Goal: Task Accomplishment & Management: Complete application form

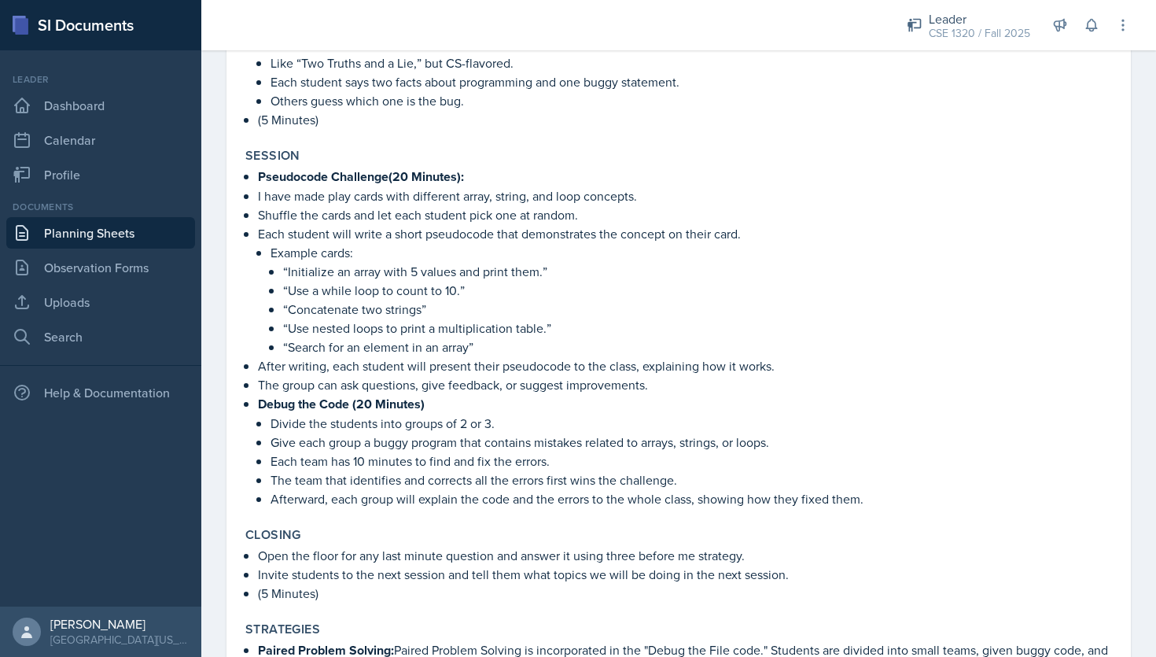
scroll to position [1671, 0]
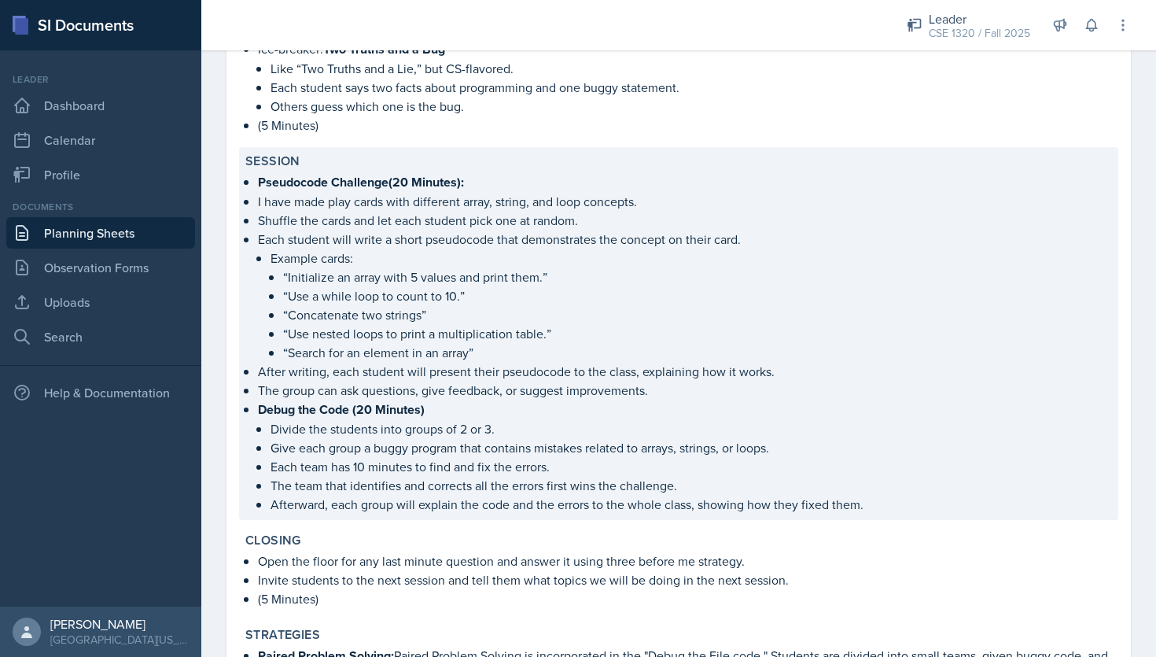
click at [877, 504] on p "Afterward, each group will explain the code and the errors to the whole class, …" at bounding box center [692, 504] width 842 height 19
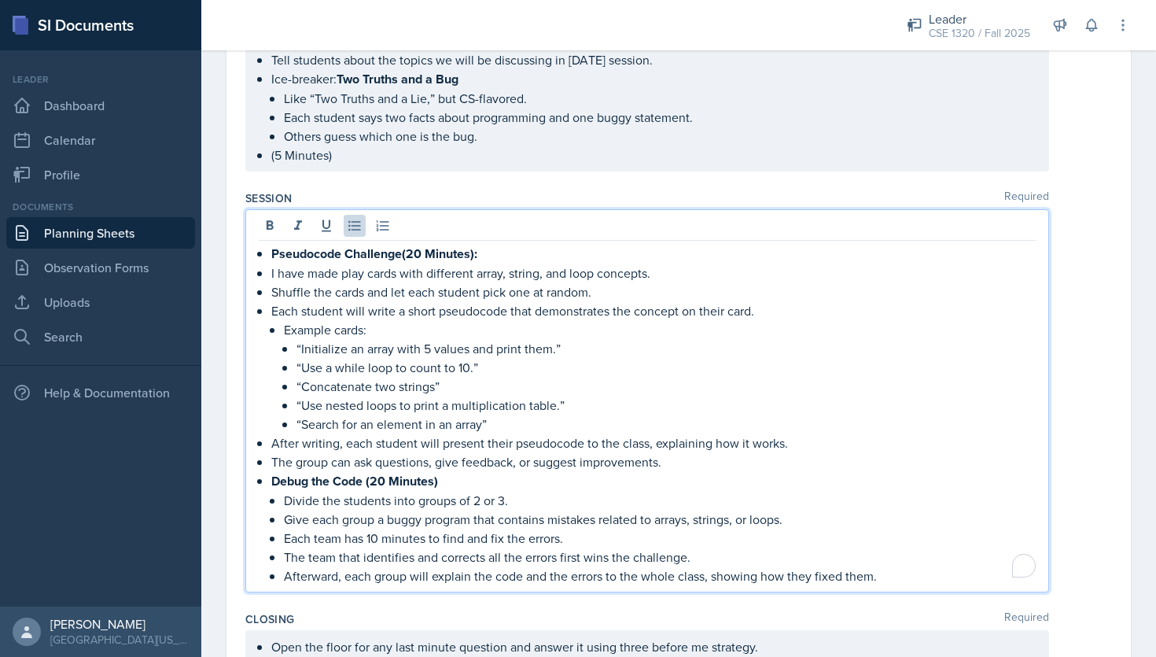
scroll to position [1638, 0]
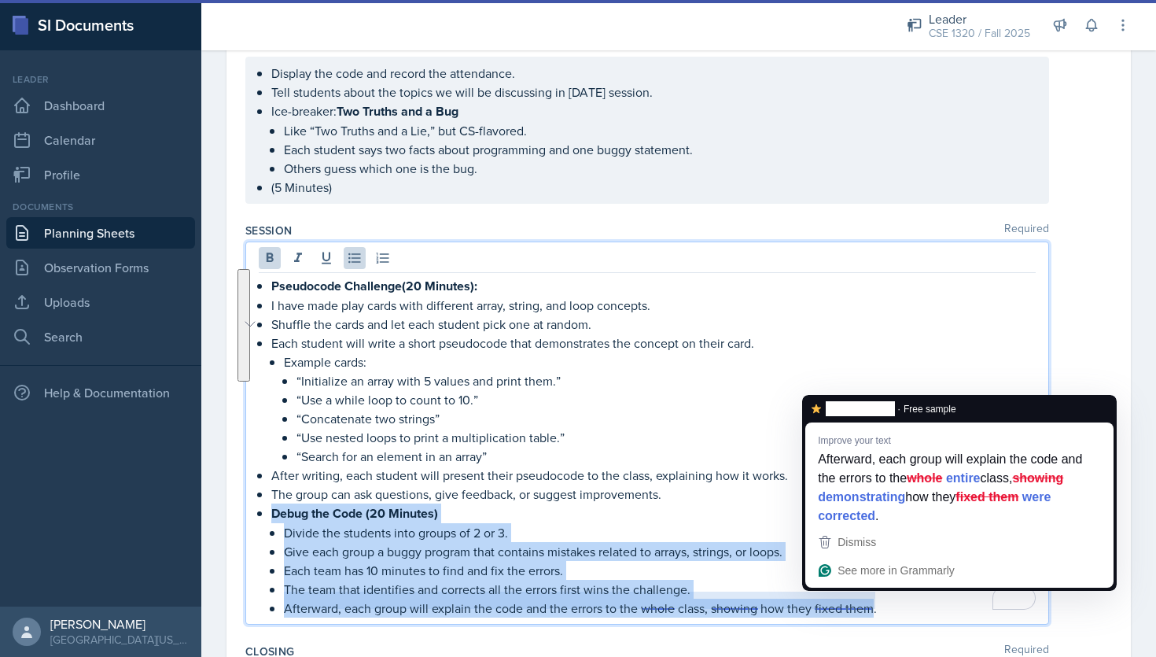
drag, startPoint x: 274, startPoint y: 502, endPoint x: 874, endPoint y: 602, distance: 608.4
click at [874, 602] on li "Debug the Code (20 Minutes) Divide the students into groups of 2 or 3. Give eac…" at bounding box center [653, 560] width 765 height 114
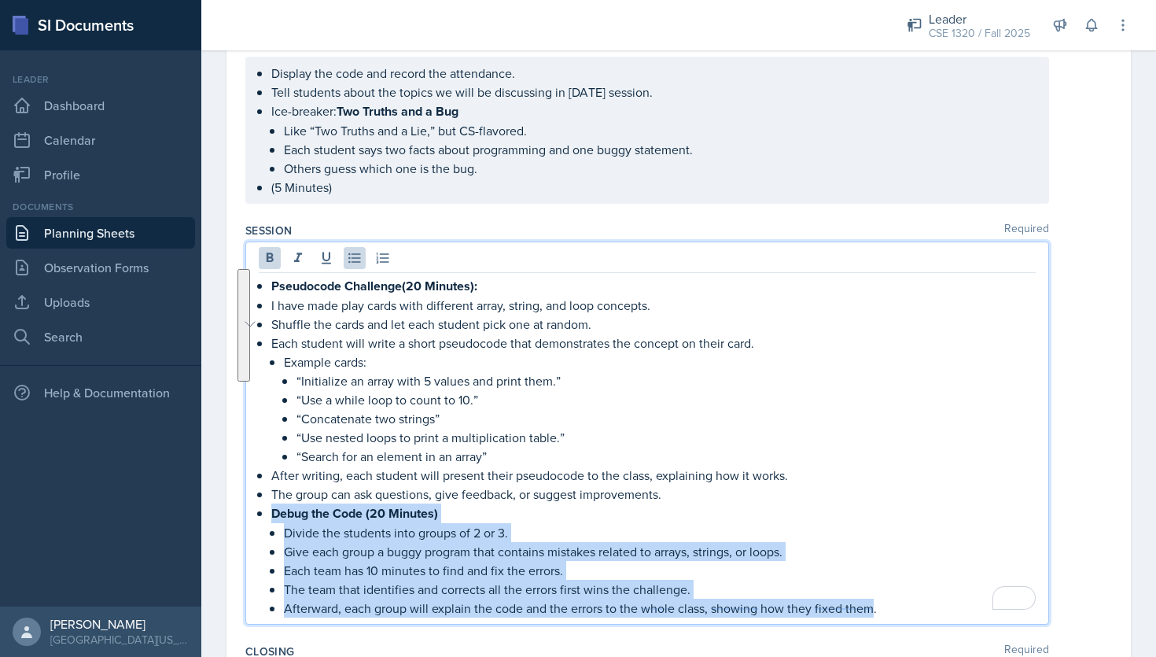
copy li "Debug the Code (20 Minutes) Divide the students into groups of 2 or 3. Give eac…"
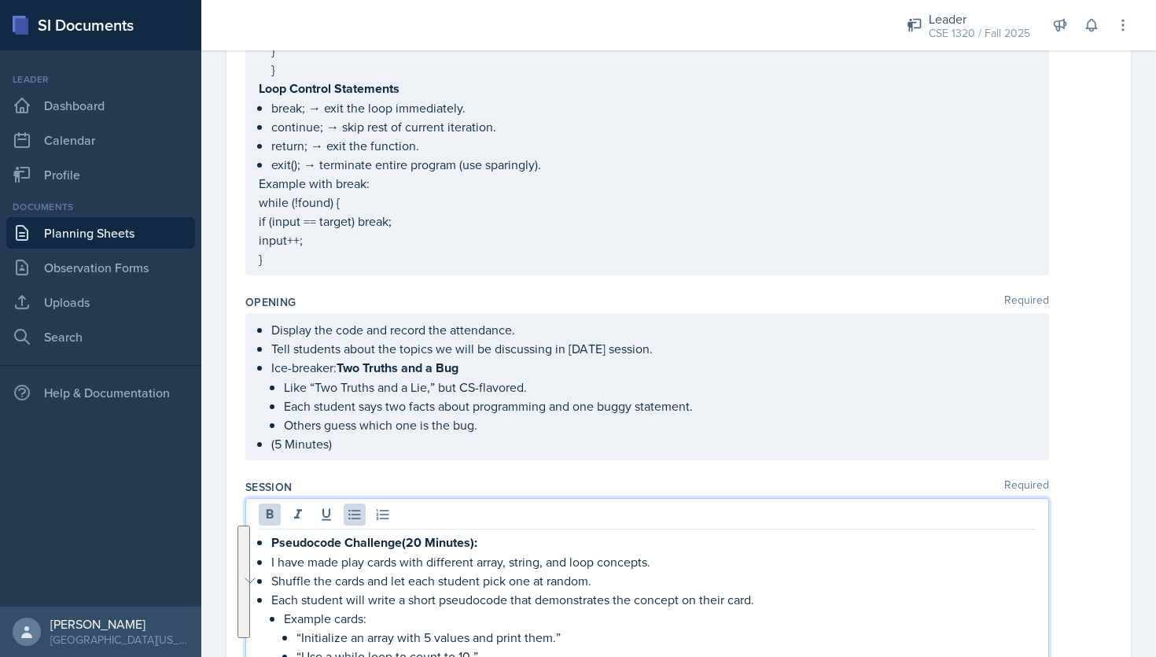
click at [598, 268] on p "}" at bounding box center [647, 258] width 777 height 19
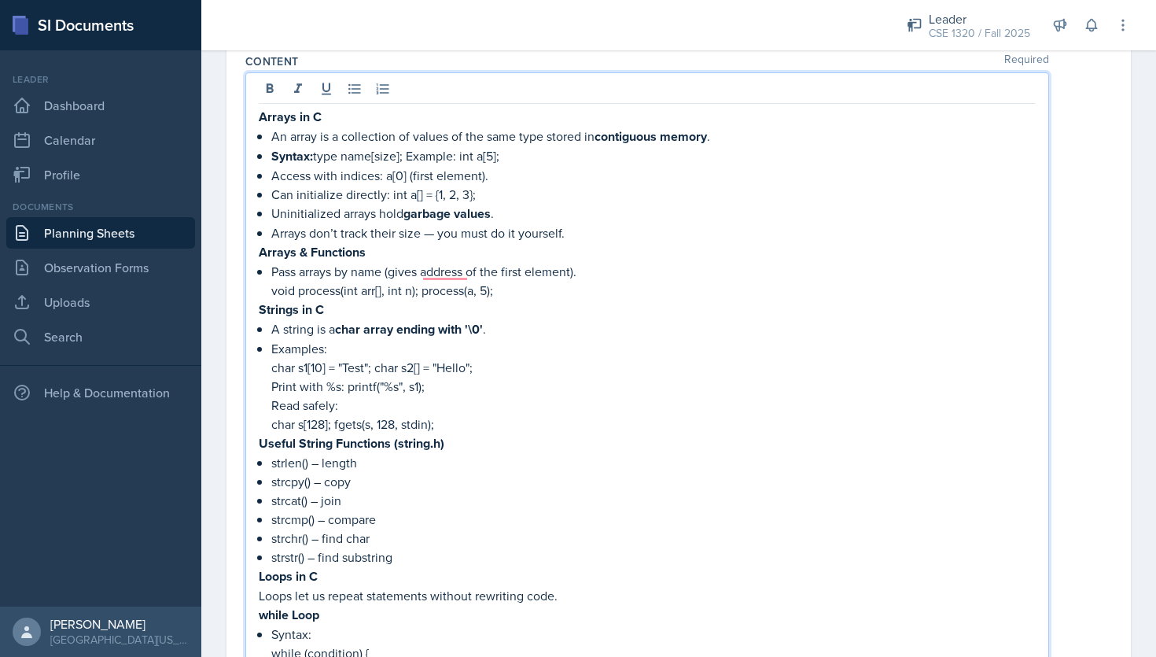
scroll to position [0, 0]
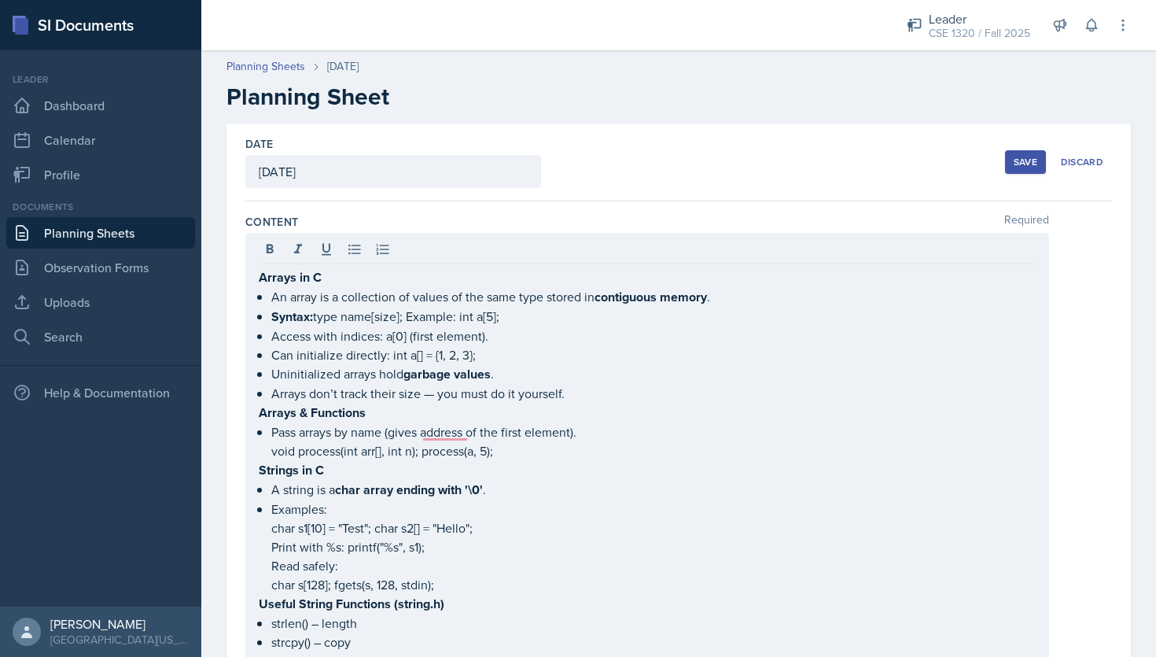
drag, startPoint x: 257, startPoint y: 274, endPoint x: 482, endPoint y: 478, distance: 303.5
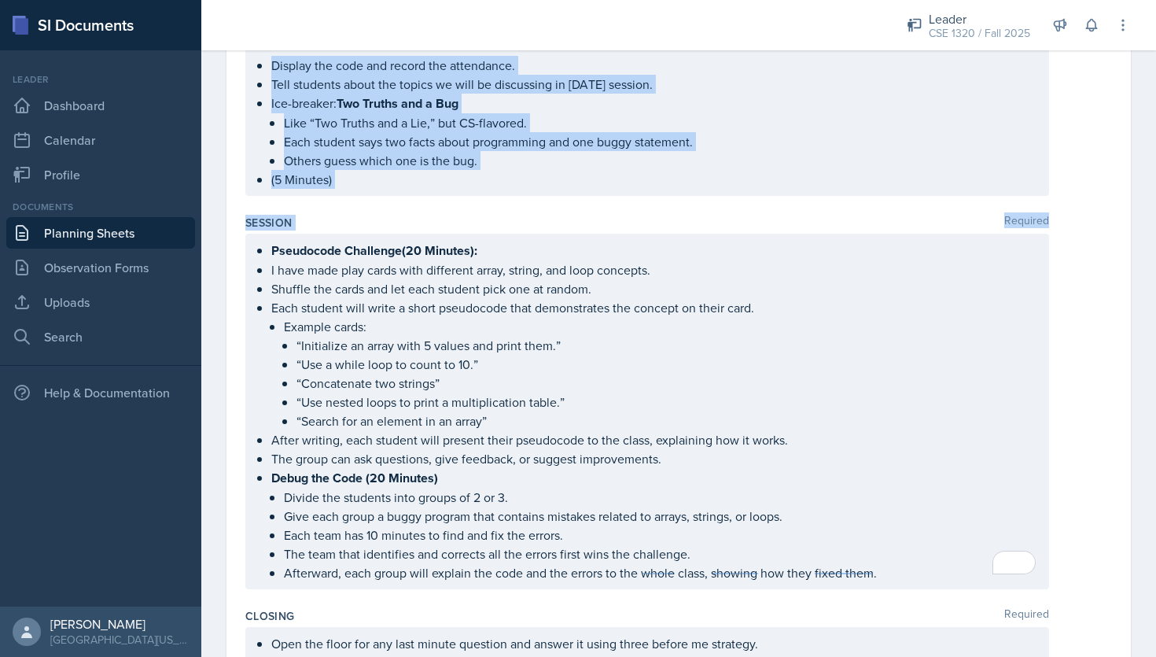
scroll to position [1675, 0]
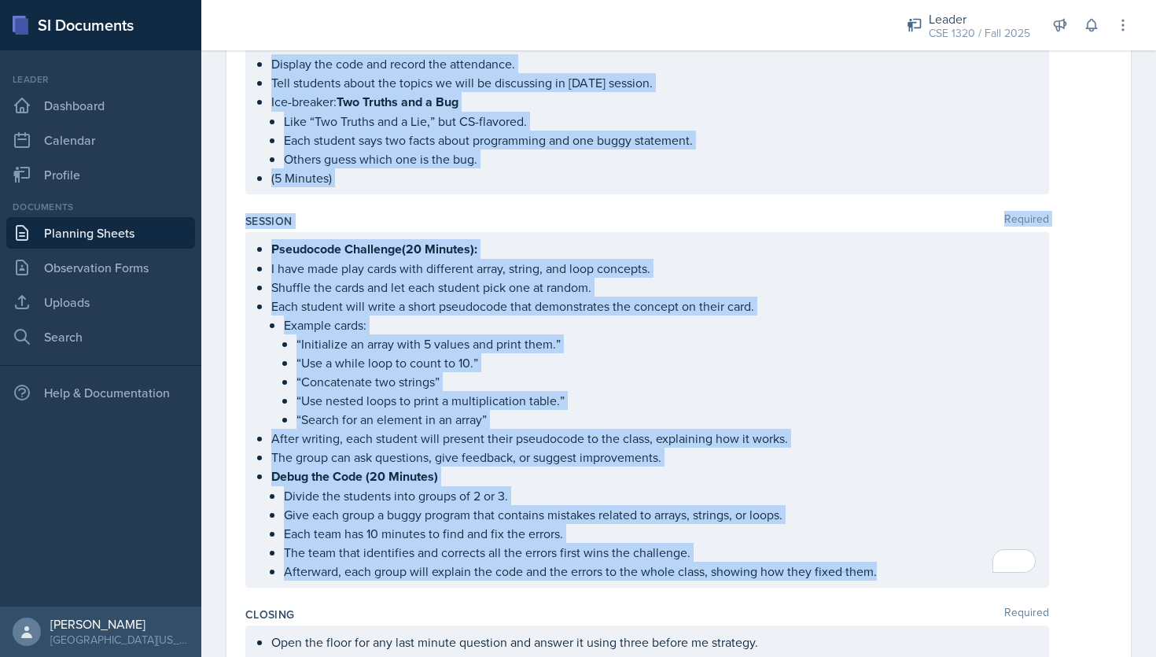
drag, startPoint x: 247, startPoint y: 219, endPoint x: 870, endPoint y: 582, distance: 720.8
click at [870, 582] on div "Content Required Arrays in C An array is a collection of values of the same typ…" at bounding box center [678, 43] width 867 height 3035
copy div "Loremip Dolorsit Ametco ad E Se doeiu te i utlaboreet do magnaa en adm veni qui…"
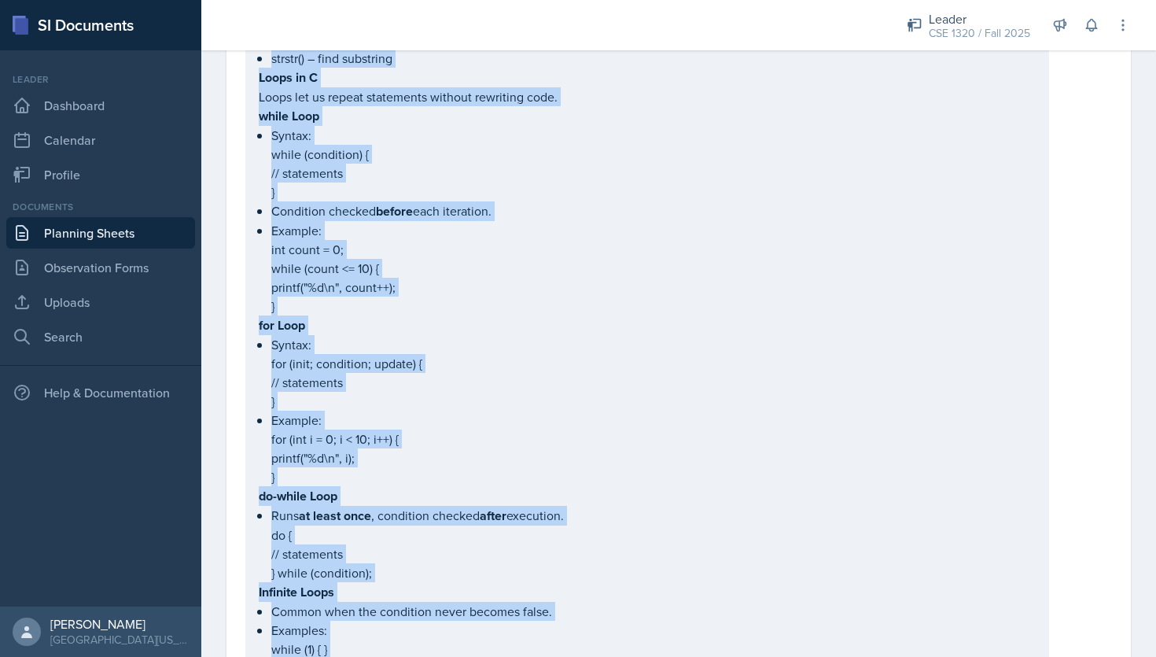
scroll to position [0, 0]
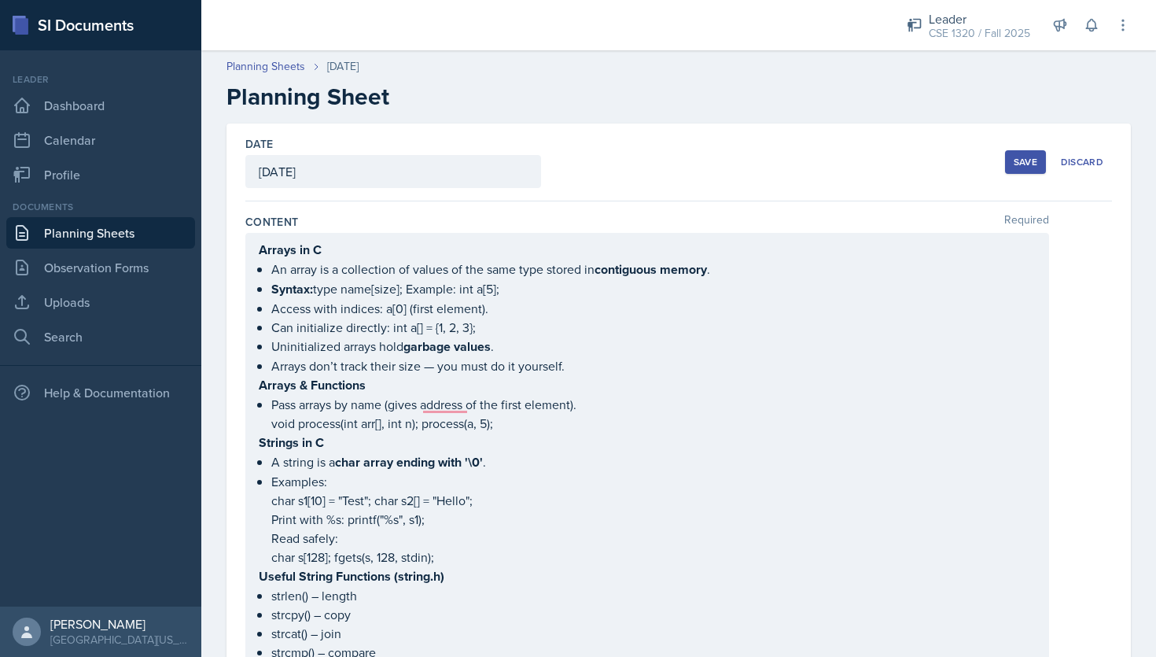
click at [136, 226] on link "Planning Sheets" at bounding box center [100, 232] width 189 height 31
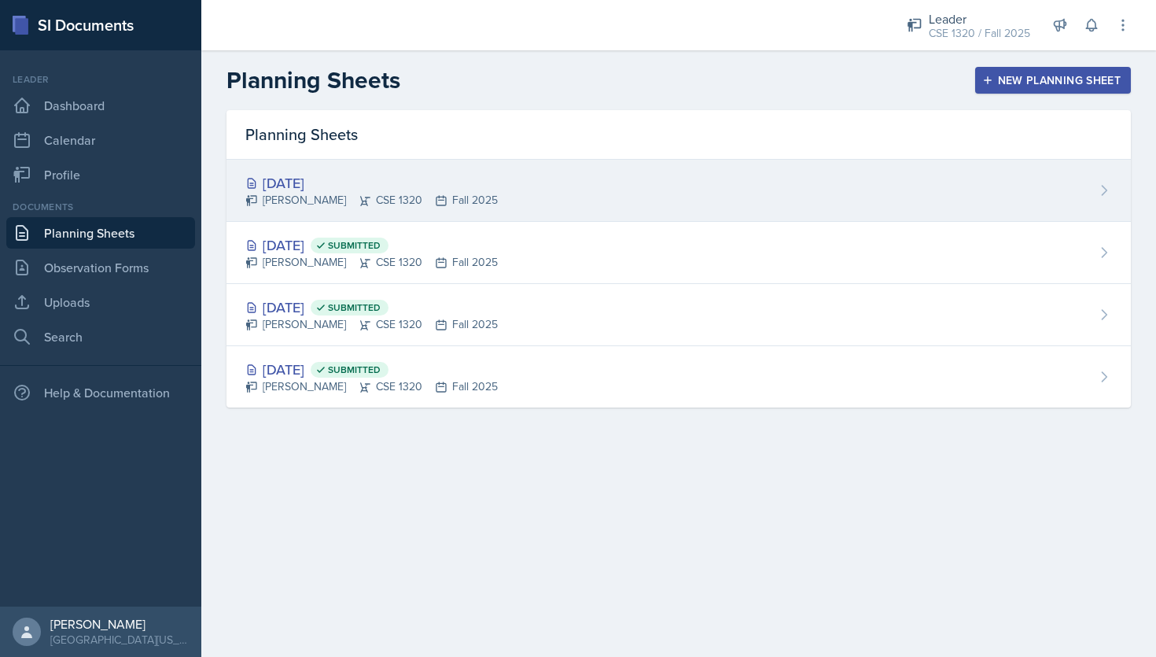
click at [578, 206] on div "[DATE] [PERSON_NAME] CSE 1320 Fall 2025" at bounding box center [679, 191] width 905 height 62
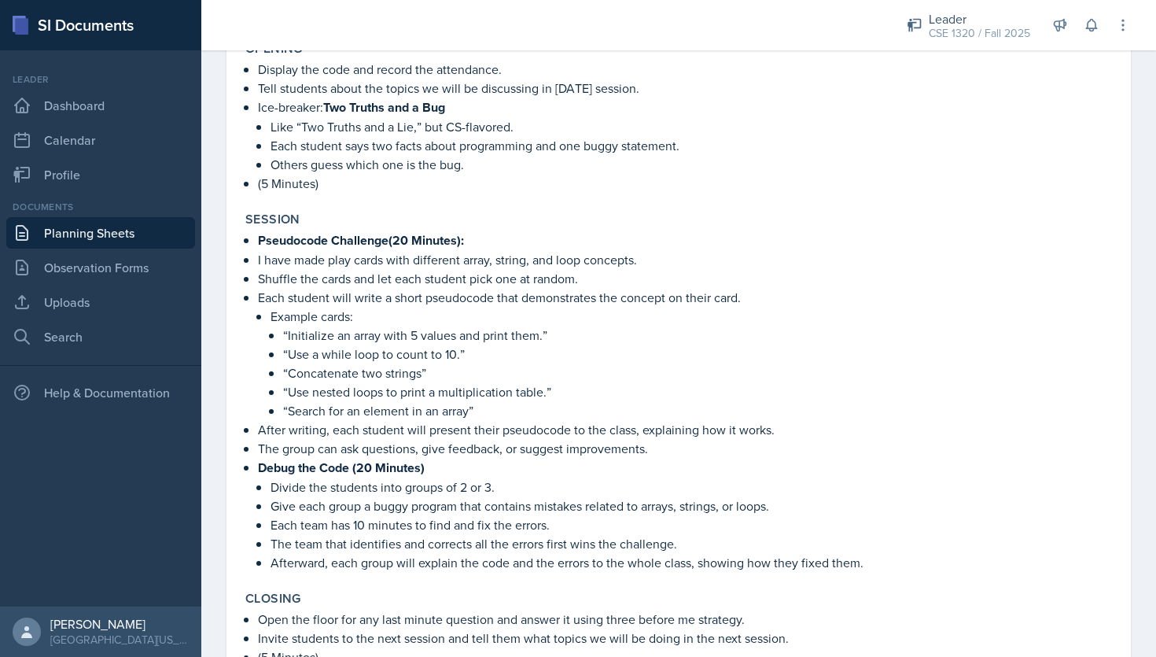
scroll to position [2456, 0]
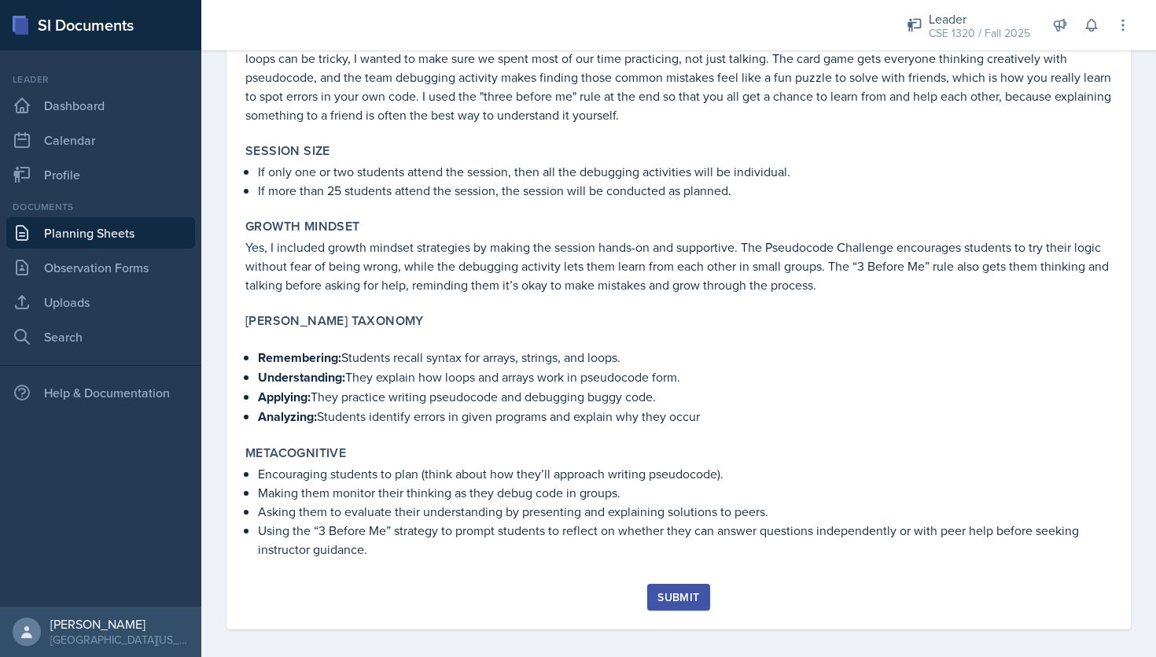
click at [673, 591] on div "Submit" at bounding box center [679, 597] width 42 height 13
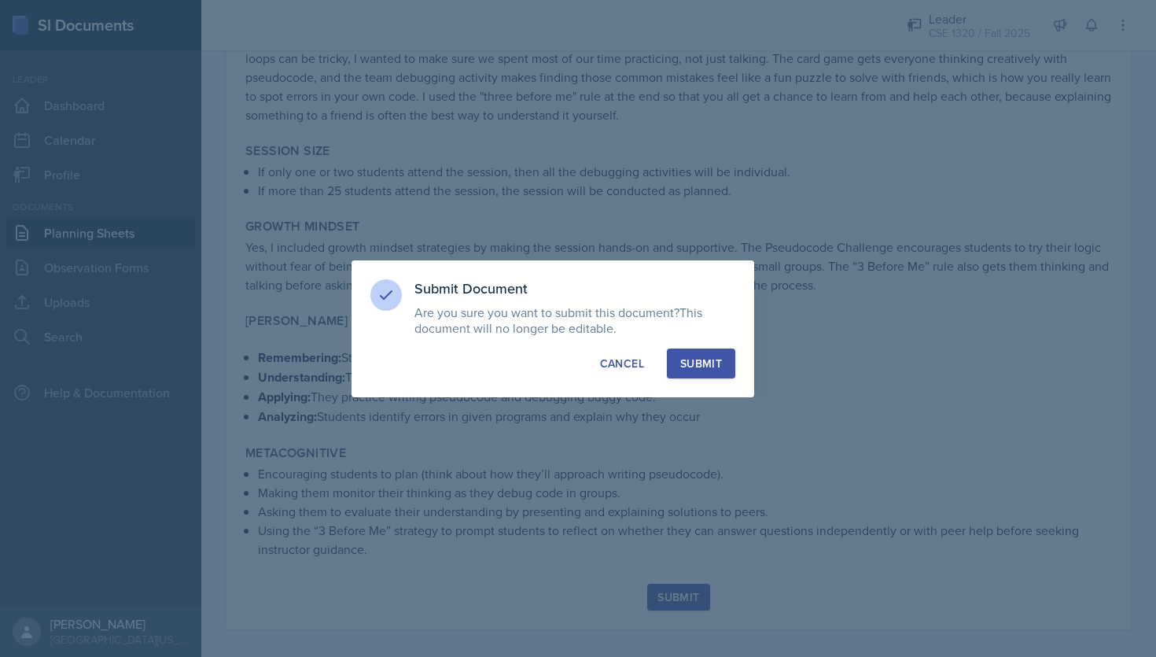
click at [710, 371] on button "Submit" at bounding box center [701, 363] width 68 height 30
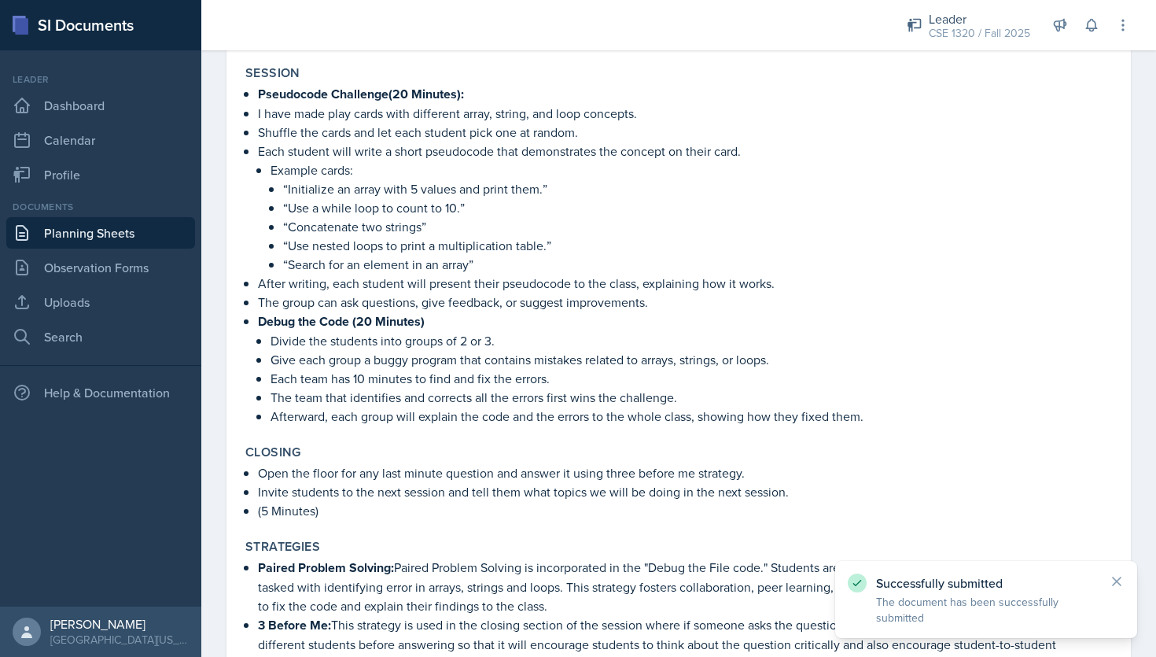
scroll to position [1735, 0]
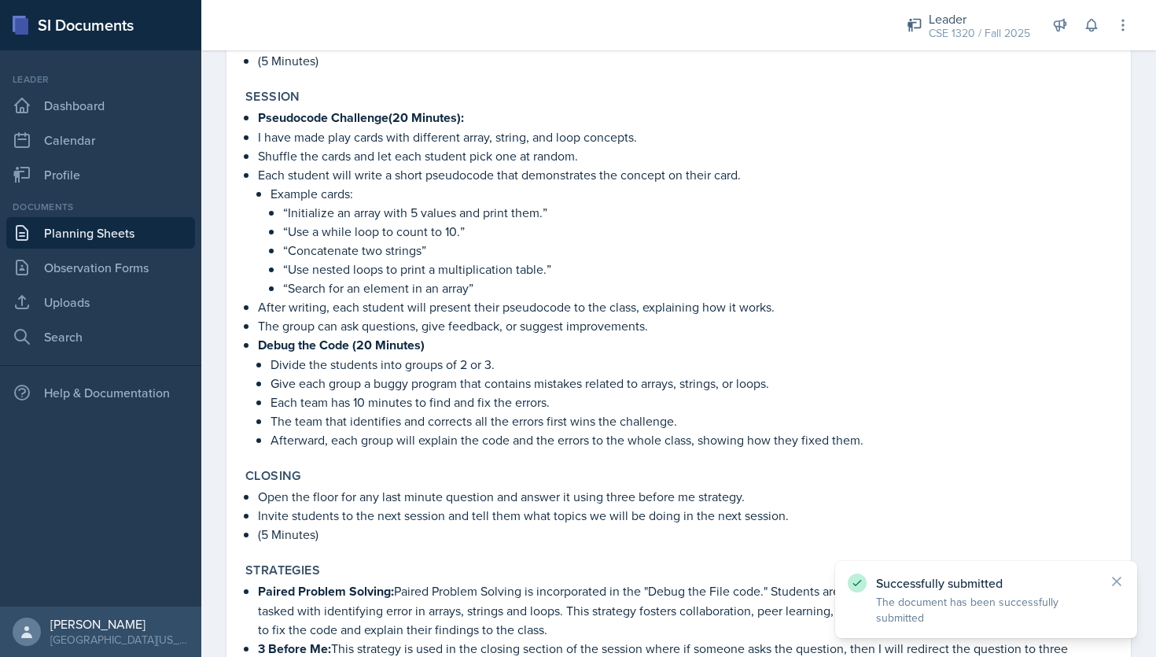
click at [90, 238] on link "Planning Sheets" at bounding box center [100, 232] width 189 height 31
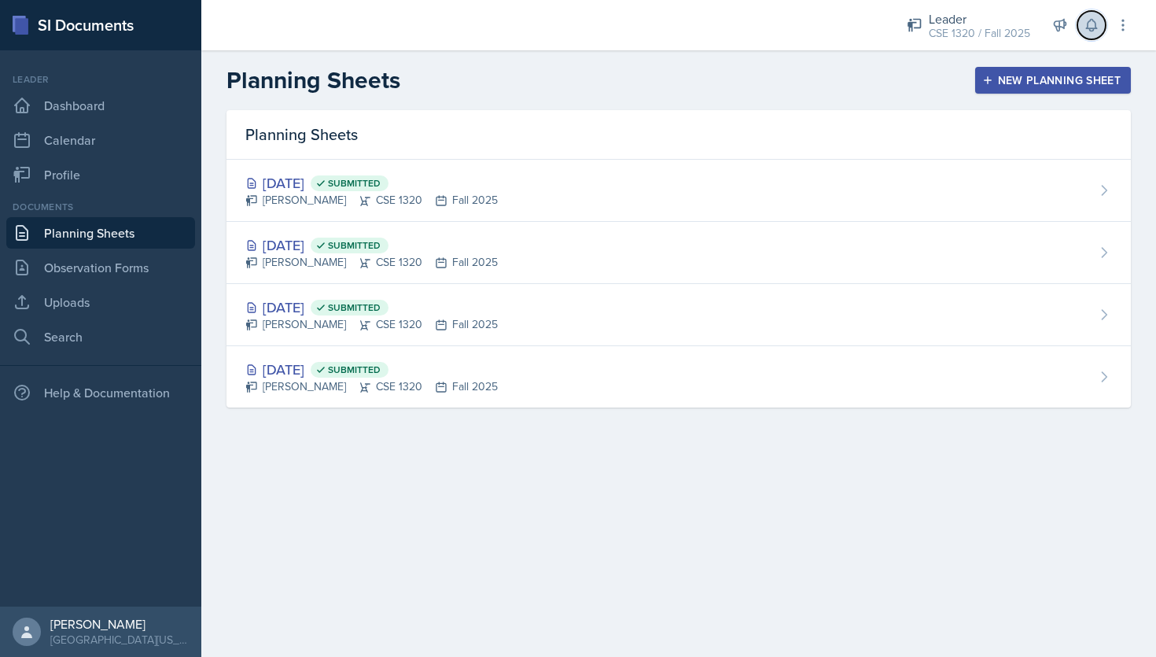
click at [1093, 17] on button at bounding box center [1092, 25] width 28 height 28
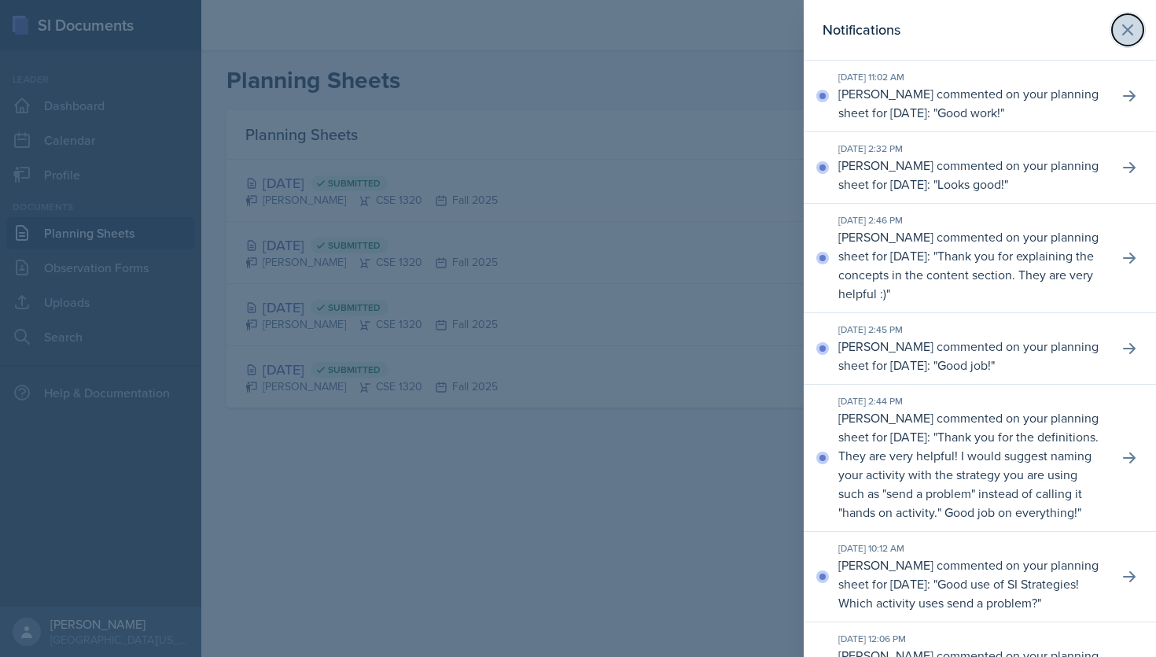
click at [1125, 43] on button at bounding box center [1127, 29] width 31 height 31
